Goal: Task Accomplishment & Management: Complete application form

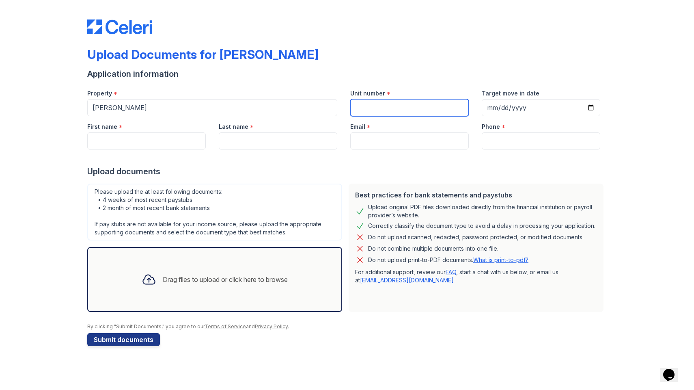
click at [368, 107] on input "Unit number" at bounding box center [409, 107] width 118 height 17
type input "44G"
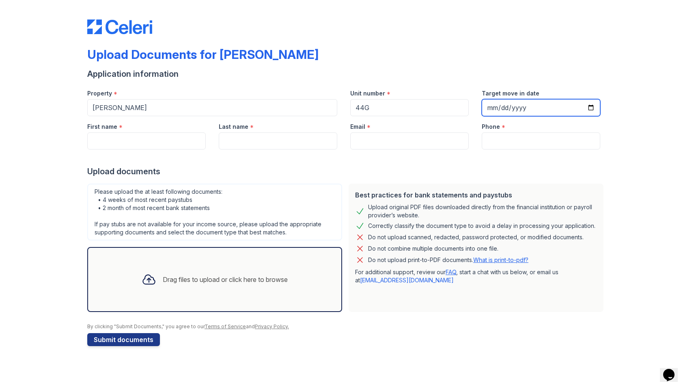
click at [503, 108] on input "Target move in date" at bounding box center [541, 107] width 118 height 17
type input "[DATE]"
click at [575, 155] on div at bounding box center [346, 157] width 519 height 16
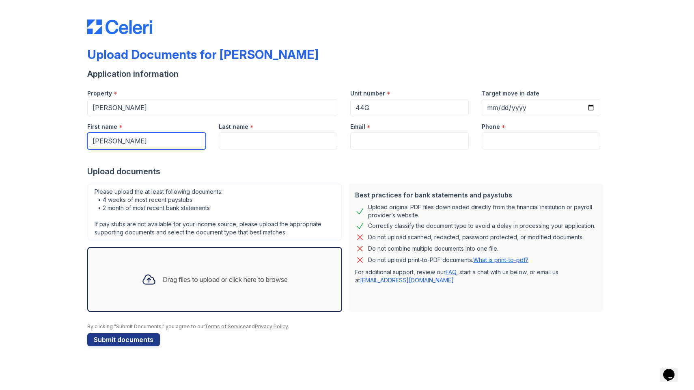
type input "[PERSON_NAME]"
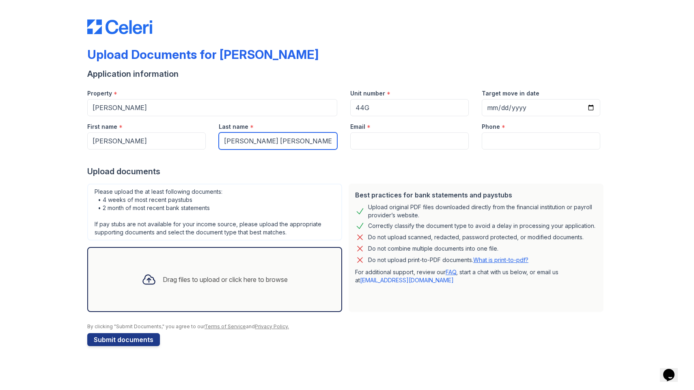
type input "[PERSON_NAME] [PERSON_NAME]"
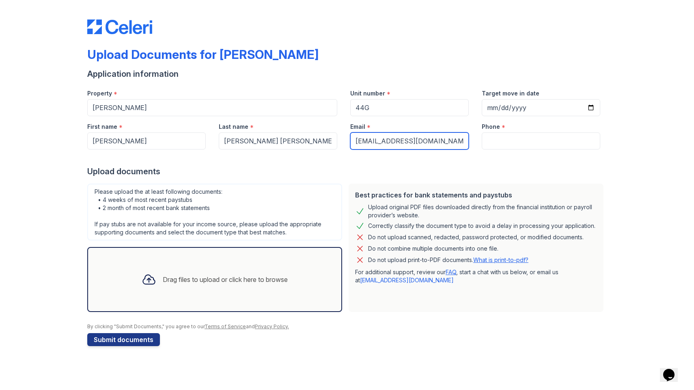
type input "[EMAIL_ADDRESS][DOMAIN_NAME]"
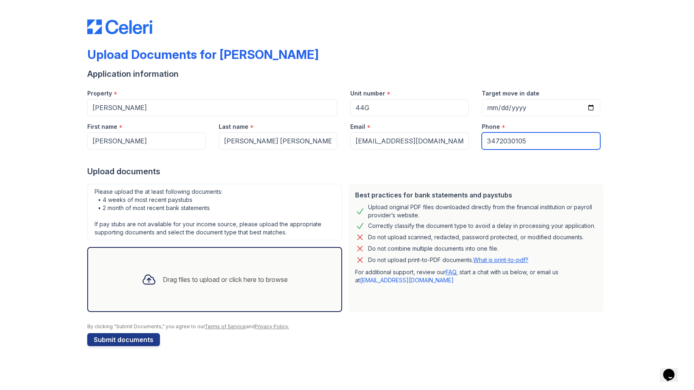
type input "3472030105"
click at [170, 278] on div "Drag files to upload or click here to browse" at bounding box center [225, 279] width 125 height 10
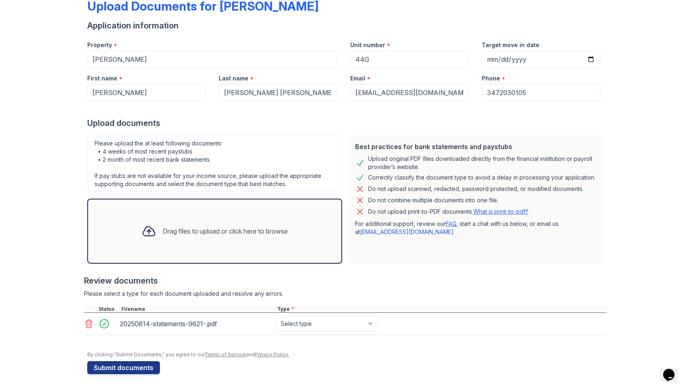
scroll to position [49, 0]
select select "bank_statement"
click at [176, 229] on div "Drag files to upload or click here to browse" at bounding box center [225, 231] width 125 height 10
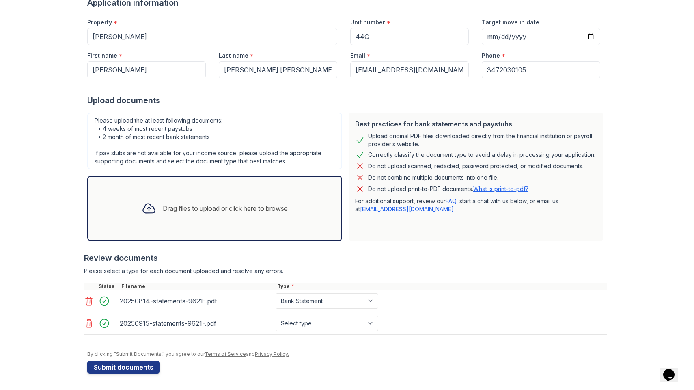
scroll to position [71, 0]
select select "bank_statement"
click at [189, 207] on div "Drag files to upload or click here to browse" at bounding box center [225, 208] width 125 height 10
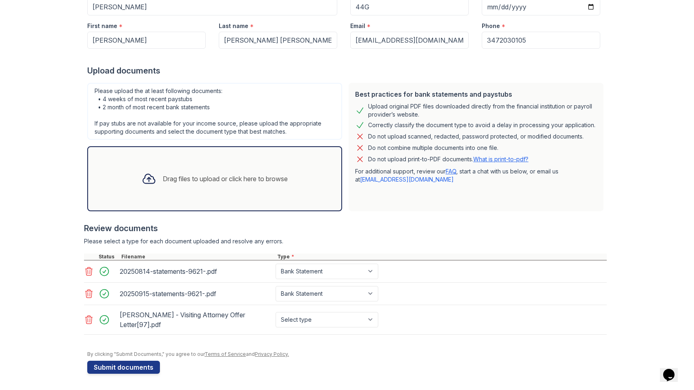
scroll to position [101, 0]
select select "offer_letter"
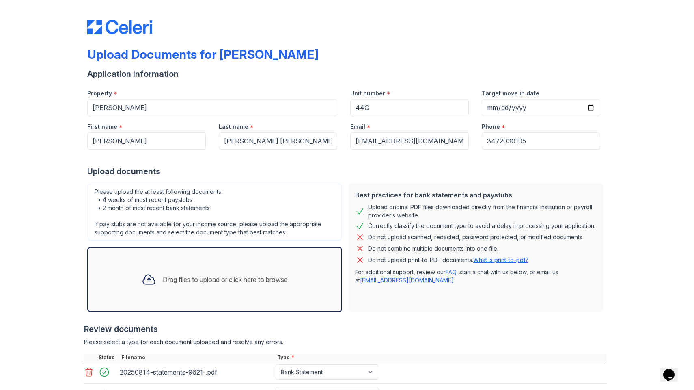
scroll to position [0, 0]
click at [501, 108] on input "[DATE]" at bounding box center [541, 107] width 118 height 17
click at [615, 148] on div "Upload Documents for [PERSON_NAME] Application information Property * [PERSON_N…" at bounding box center [347, 245] width 668 height 490
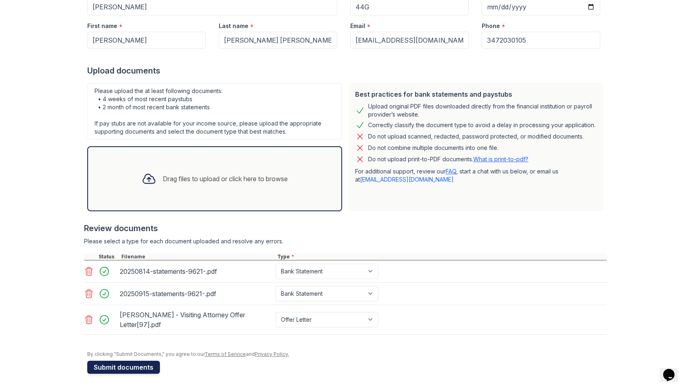
scroll to position [101, 0]
click at [129, 370] on button "Submit documents" at bounding box center [123, 366] width 73 height 13
